Goal: Check status

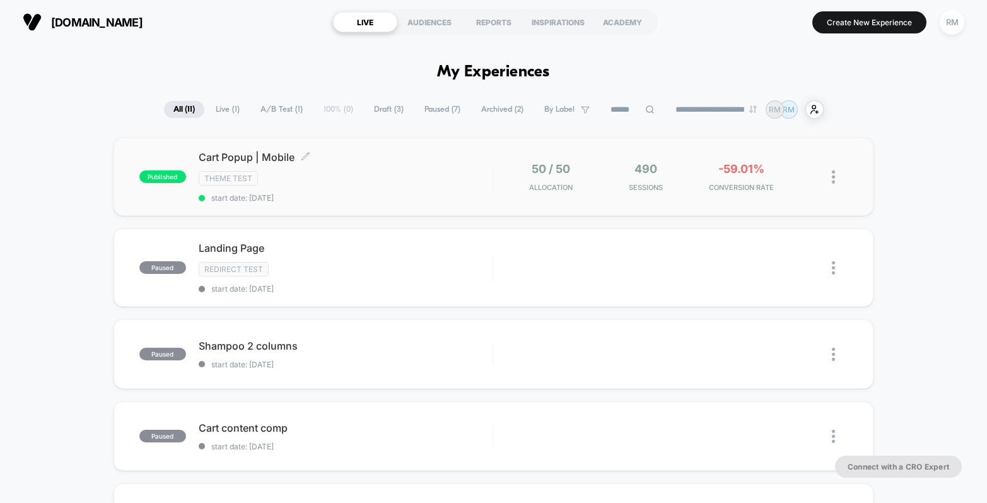
click at [414, 185] on div "Cart Popup | Mobile Click to edit experience details Click to edit experience d…" at bounding box center [346, 177] width 295 height 52
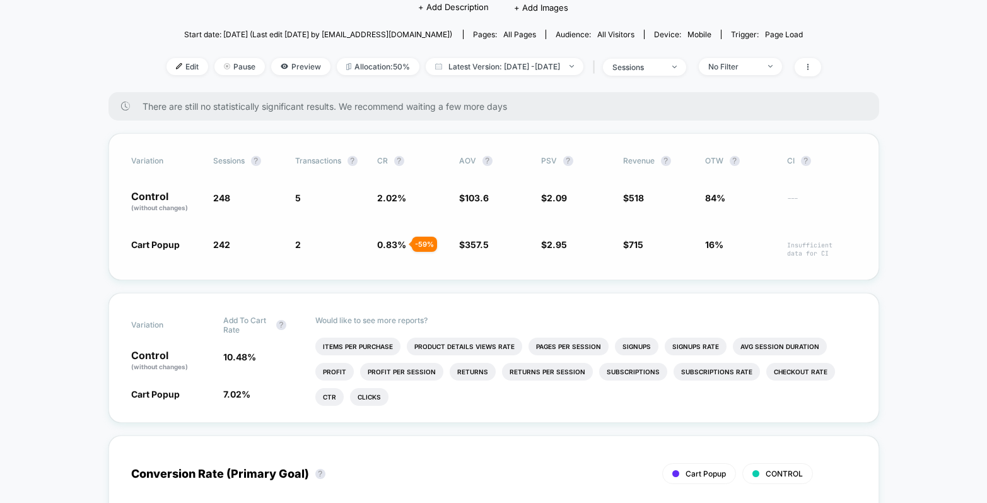
scroll to position [146, 0]
click at [366, 338] on li "Items Per Purchase" at bounding box center [357, 345] width 85 height 18
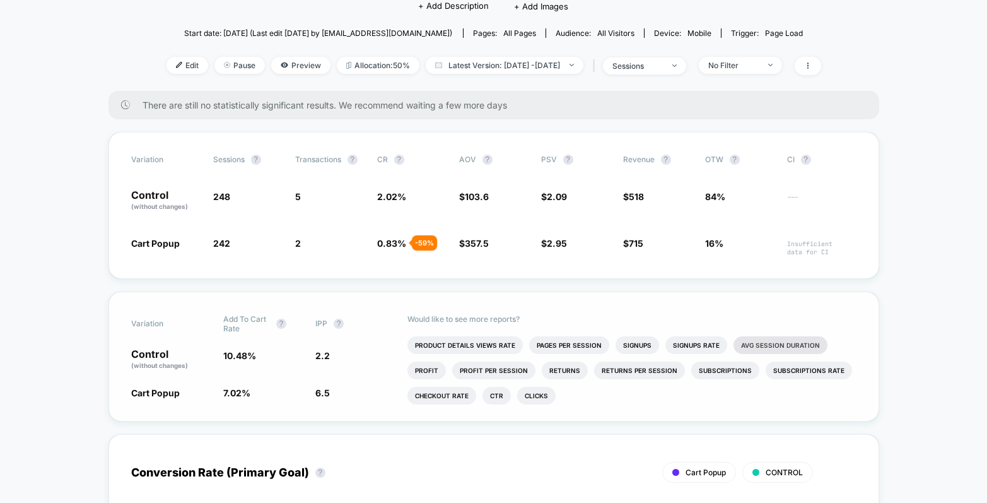
click at [755, 339] on li "Avg Session Duration" at bounding box center [781, 345] width 94 height 18
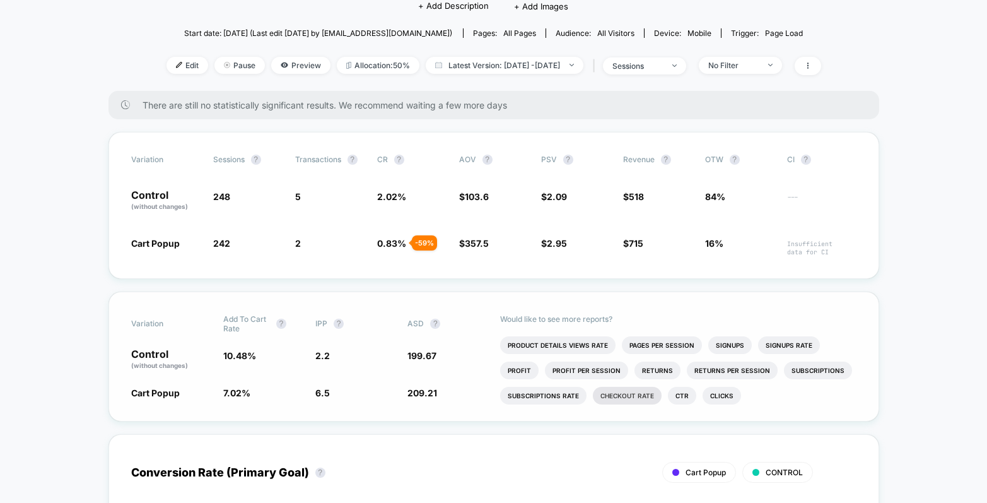
click at [655, 392] on li "Checkout Rate" at bounding box center [627, 396] width 69 height 18
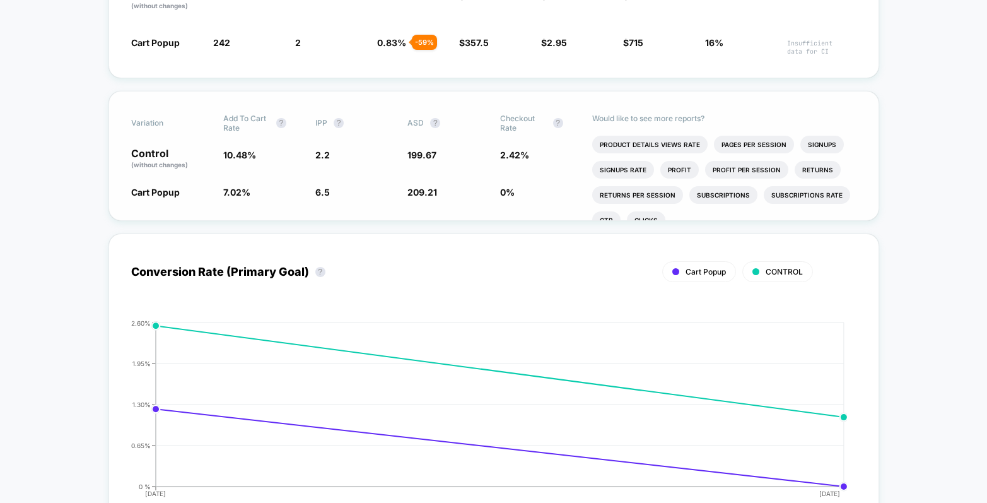
scroll to position [0, 0]
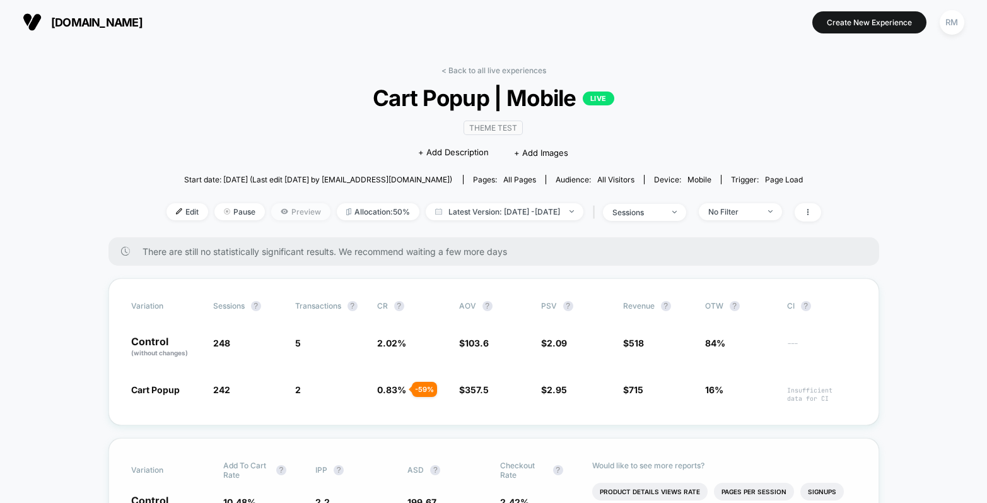
click at [271, 212] on span "Preview" at bounding box center [300, 211] width 59 height 17
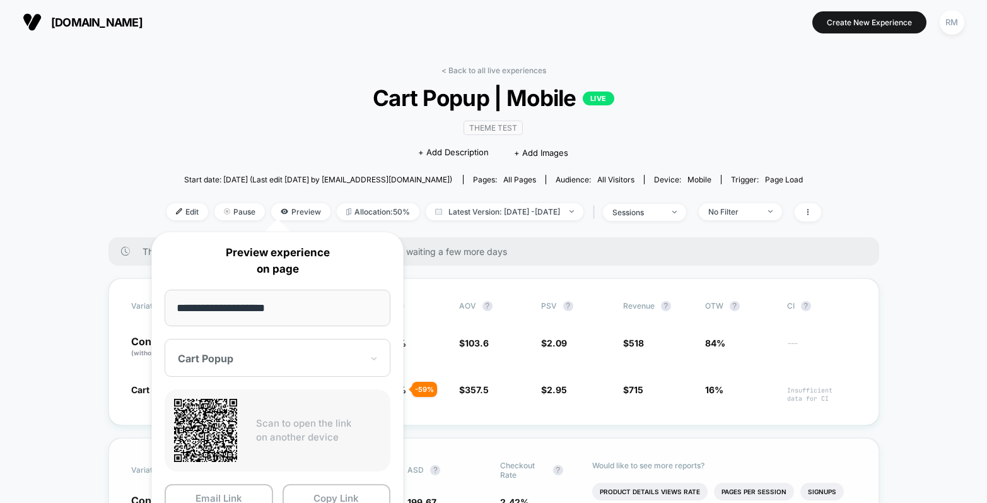
click at [167, 94] on div "< Back to all live experiences Cart Popup | Mobile LIVE Theme Test Click to edi…" at bounding box center [494, 152] width 655 height 172
